Goal: Task Accomplishment & Management: Manage account settings

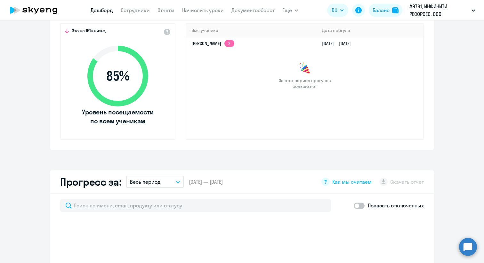
scroll to position [123, 0]
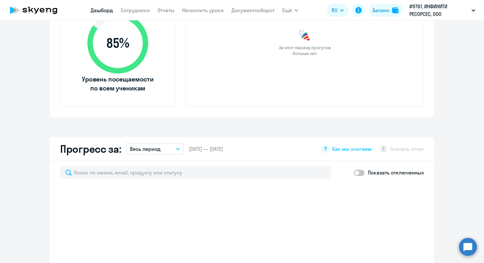
select select "30"
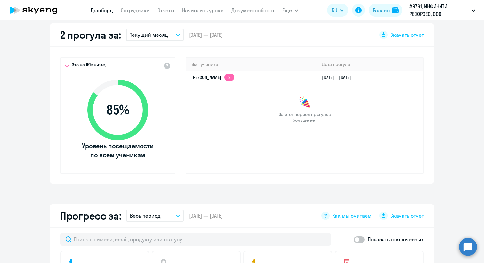
scroll to position [190, 0]
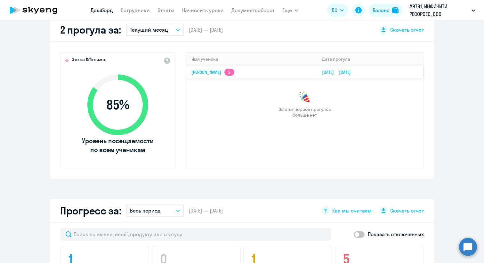
click at [234, 73] on link "[PERSON_NAME] 2" at bounding box center [212, 72] width 43 height 6
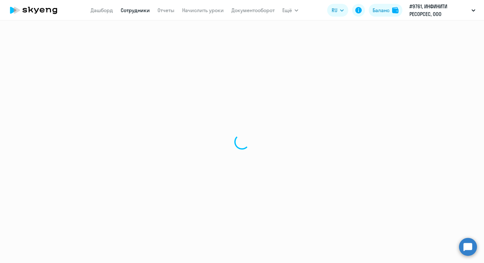
select select "english"
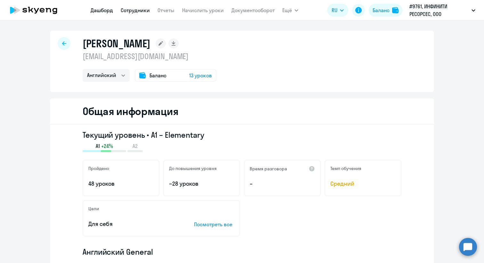
click at [108, 8] on link "Дашборд" at bounding box center [102, 10] width 22 height 6
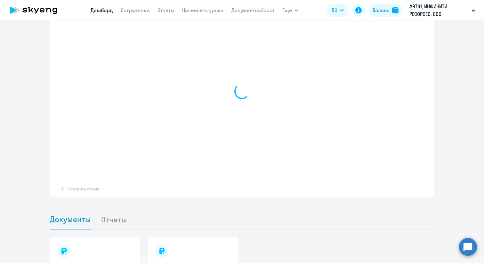
scroll to position [440, 0]
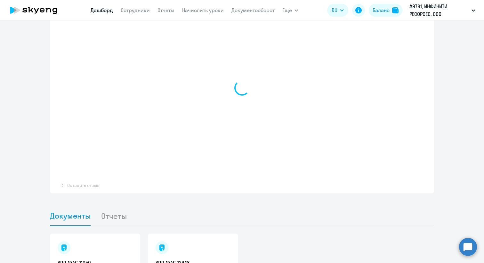
select select "30"
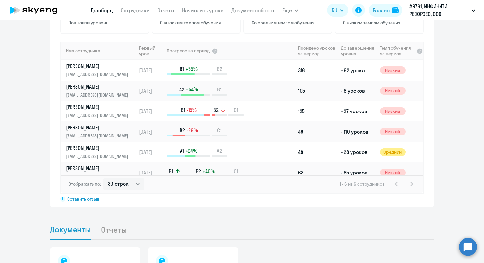
scroll to position [454, 0]
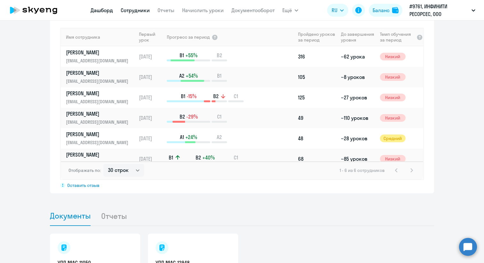
click at [141, 11] on link "Сотрудники" at bounding box center [135, 10] width 29 height 6
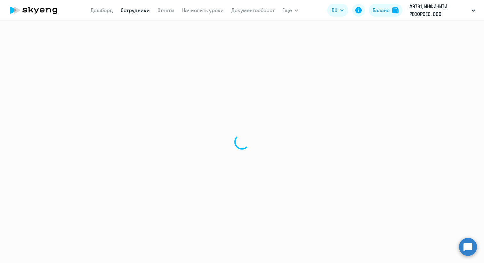
select select "30"
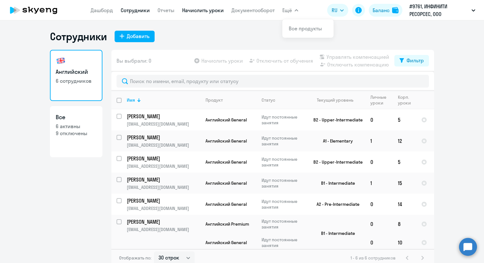
click at [203, 13] on link "Начислить уроки" at bounding box center [203, 10] width 42 height 6
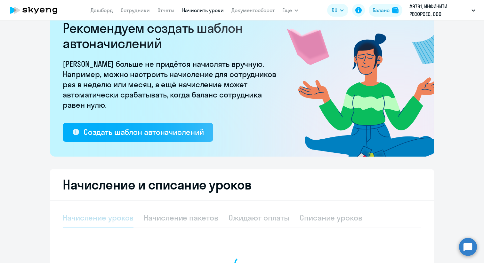
select select "10"
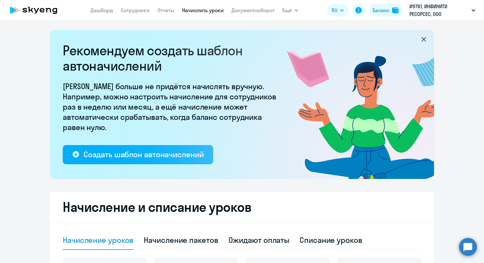
click at [422, 39] on icon at bounding box center [424, 40] width 8 height 8
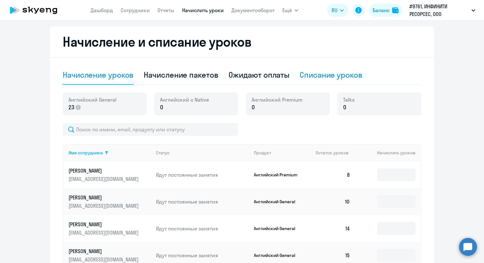
scroll to position [116, 0]
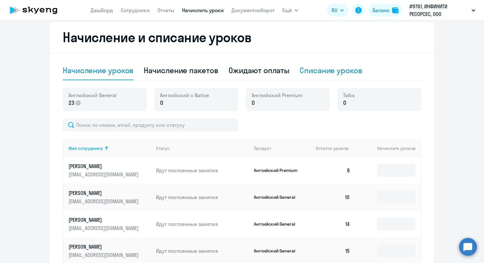
click at [332, 68] on div "Списание уроков" at bounding box center [330, 70] width 63 height 10
select select "10"
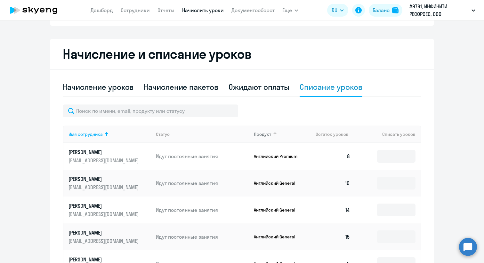
scroll to position [58, 0]
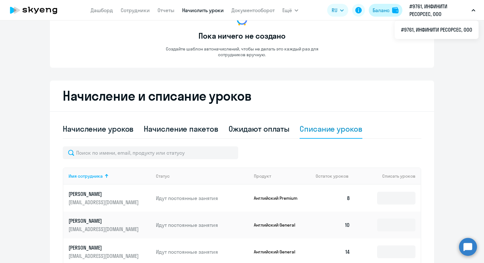
click at [384, 10] on div "Баланс" at bounding box center [380, 10] width 17 height 8
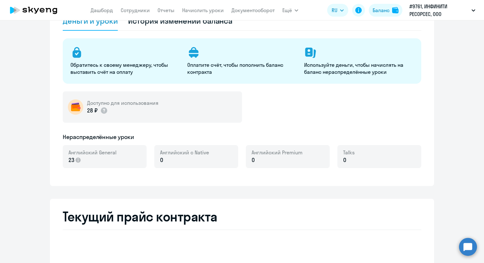
select select "english_adult_not_native_speaker"
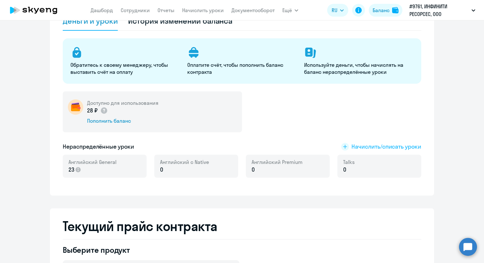
click at [399, 147] on span "Начислить/списать уроки" at bounding box center [386, 147] width 70 height 8
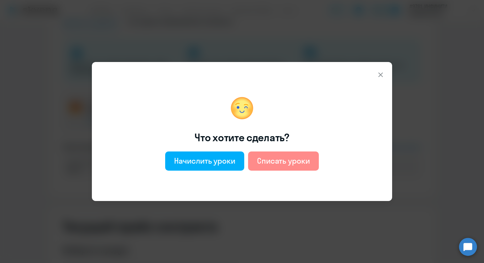
click at [285, 162] on div "Списать уроки" at bounding box center [283, 161] width 53 height 10
select select "english_adult_not_native_speaker"
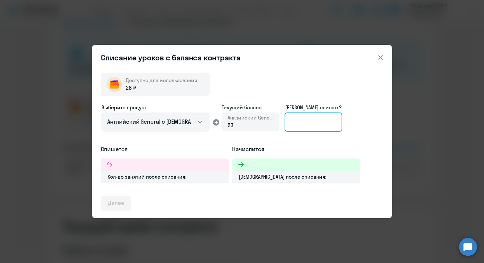
click at [311, 126] on input at bounding box center [313, 122] width 58 height 19
type input "13"
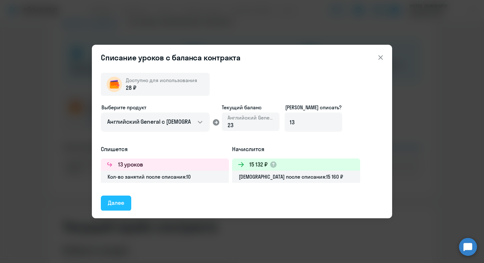
click at [121, 201] on div "Далее" at bounding box center [116, 203] width 16 height 8
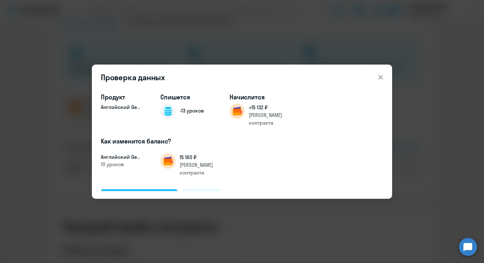
click at [138, 193] on div "Подтвердить и списать" at bounding box center [139, 197] width 63 height 8
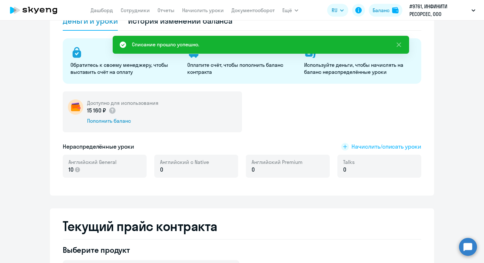
click at [344, 144] on rect at bounding box center [345, 147] width 8 height 8
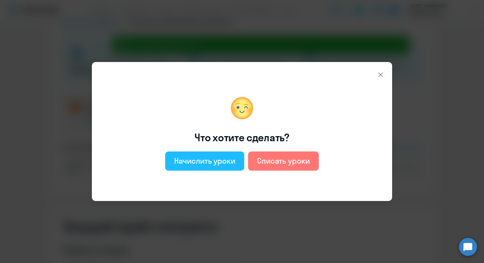
click at [206, 161] on div "Начислить уроки" at bounding box center [204, 161] width 61 height 10
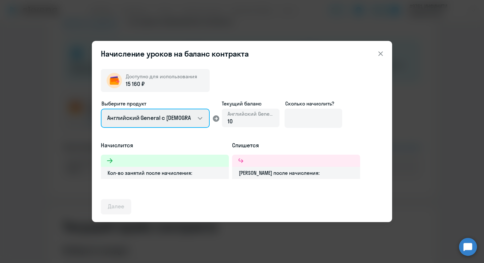
click at [202, 116] on select "Английский General с [DEMOGRAPHIC_DATA] преподавателем Английский General с [DE…" at bounding box center [155, 118] width 109 height 19
select select "english_adult_not_native_speaker_premium"
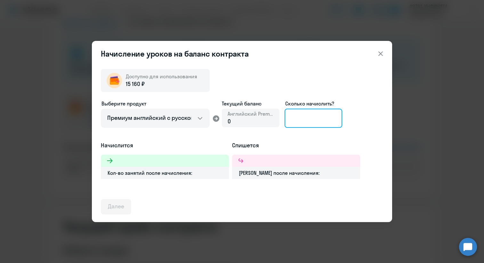
click at [326, 121] on input at bounding box center [313, 118] width 58 height 19
type input "8"
type input "9"
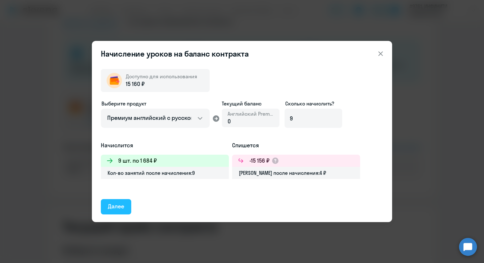
click at [119, 207] on div "Далее" at bounding box center [116, 206] width 16 height 8
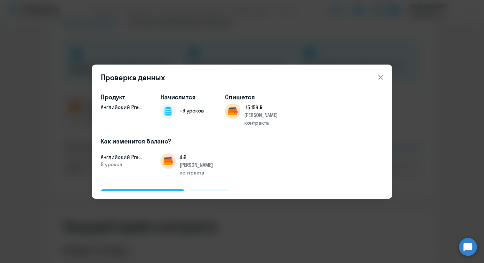
click at [149, 193] on div "Подтвердить и начислить" at bounding box center [143, 197] width 70 height 8
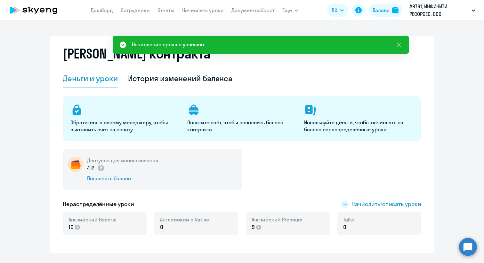
click at [34, 3] on icon at bounding box center [33, 10] width 56 height 16
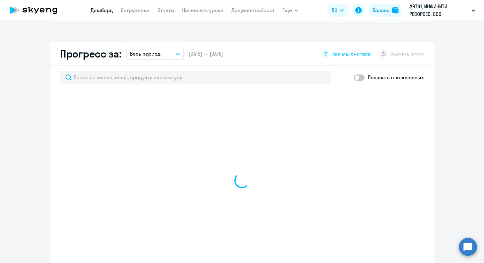
scroll to position [348, 0]
select select "30"
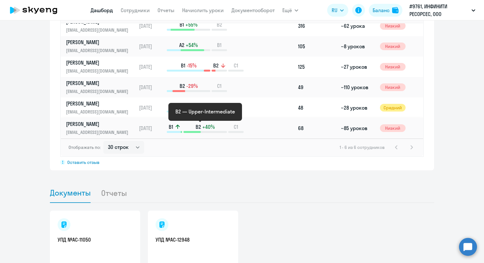
scroll to position [0, 0]
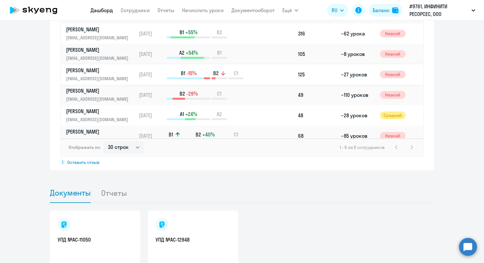
click at [102, 77] on p "[EMAIL_ADDRESS][DOMAIN_NAME]" at bounding box center [99, 78] width 66 height 7
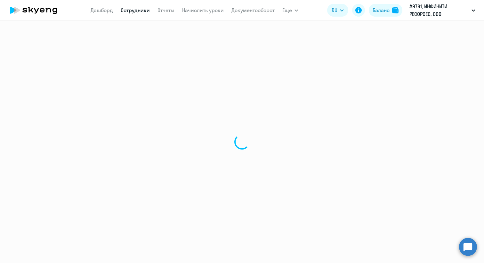
select select "english"
